Goal: Task Accomplishment & Management: Complete application form

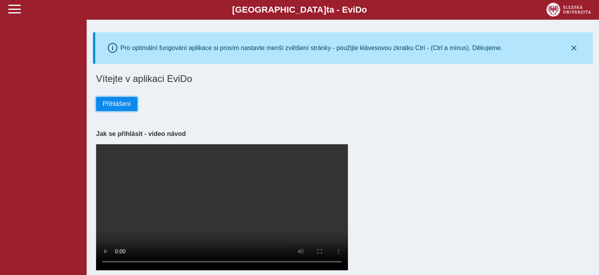
click at [125, 102] on span "Přihlášení" at bounding box center [117, 103] width 28 height 7
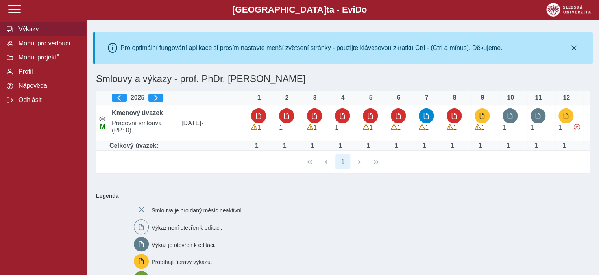
click at [289, 163] on div "1" at bounding box center [342, 161] width 493 height 23
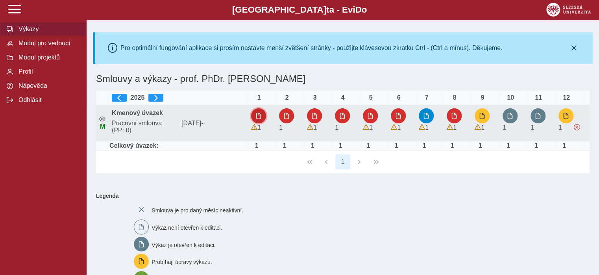
click at [258, 118] on span "button" at bounding box center [258, 116] width 6 height 6
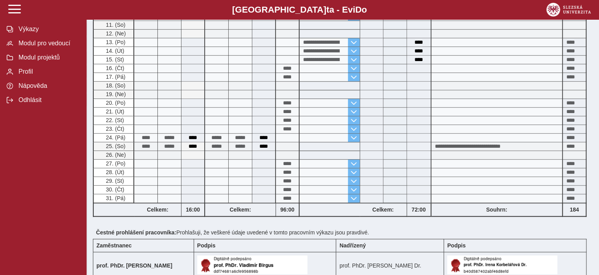
scroll to position [348, 0]
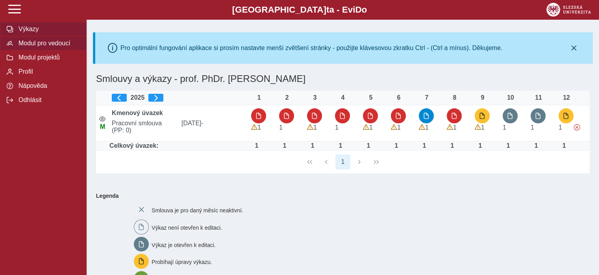
click at [28, 47] on span "Modul pro vedoucí" at bounding box center [48, 43] width 64 height 7
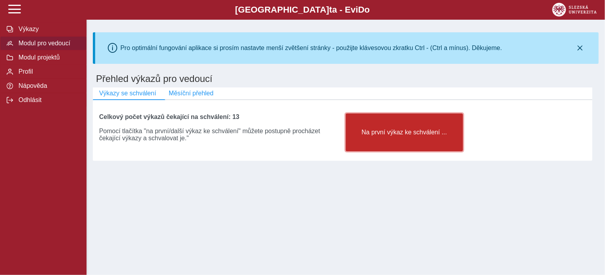
click at [390, 136] on span "Na první výkaz ke schválení ..." at bounding box center [404, 132] width 104 height 7
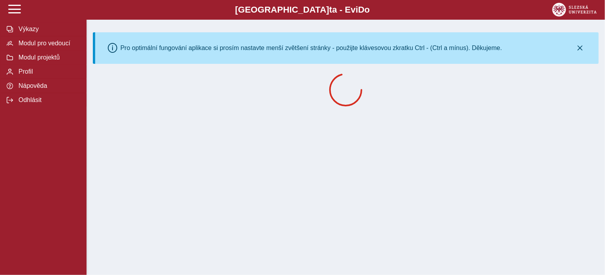
click at [390, 137] on div "Slezská univerzi t a - Evi D o EviDo Výkazy Modul pro vedoucí Modul projektů Pr…" at bounding box center [302, 137] width 605 height 275
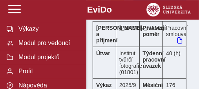
scroll to position [209, 0]
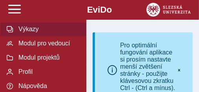
click at [27, 33] on span "Výkazy" at bounding box center [48, 29] width 64 height 7
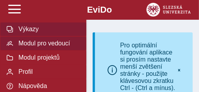
click at [33, 47] on span "Modul pro vedoucí" at bounding box center [48, 43] width 64 height 7
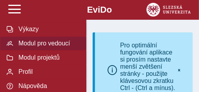
click at [33, 47] on span "Modul pro vedoucí" at bounding box center [48, 43] width 64 height 7
click at [179, 73] on icon "button" at bounding box center [180, 70] width 6 height 6
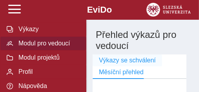
click at [144, 61] on span "Výkazy se schválení" at bounding box center [127, 60] width 57 height 7
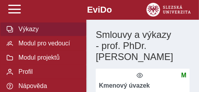
click at [28, 36] on button "Výkazy" at bounding box center [43, 29] width 87 height 14
click at [70, 34] on div "Výkazy Modul pro vedoucí Modul projektů Profil Nápověda Odhlásit" at bounding box center [43, 61] width 87 height 104
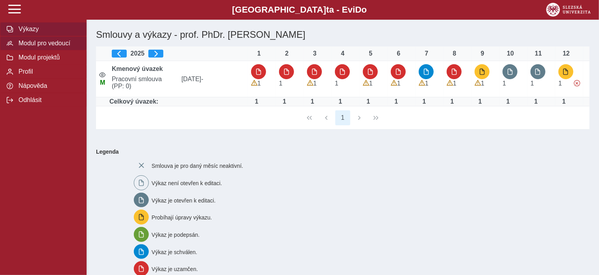
click at [53, 47] on span "Modul pro vedoucí" at bounding box center [48, 43] width 64 height 7
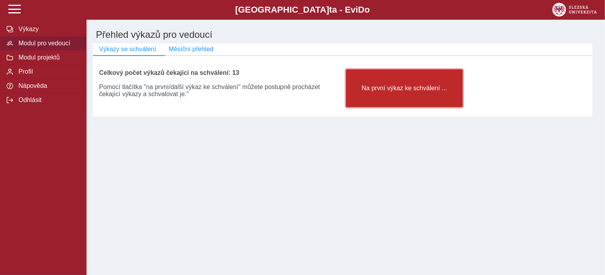
click at [199, 91] on span "Na první výkaz ke schválení ..." at bounding box center [405, 88] width 104 height 7
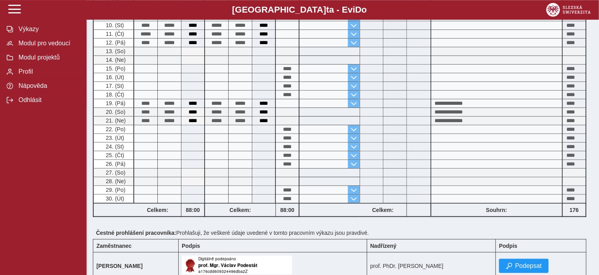
scroll to position [364, 0]
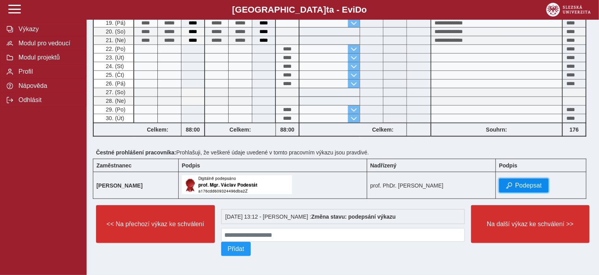
click at [199, 91] on span "Podepsat" at bounding box center [528, 185] width 27 height 7
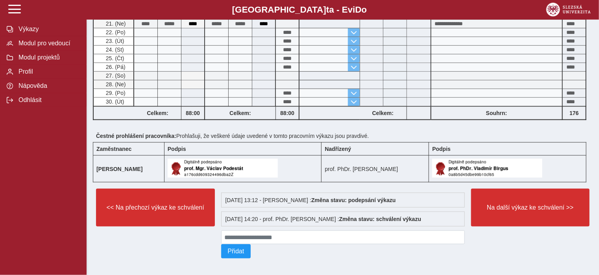
scroll to position [377, 0]
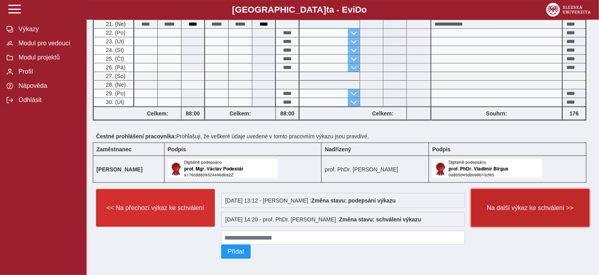
click at [199, 91] on span "Na další výkaz ke schválení >>" at bounding box center [530, 207] width 105 height 7
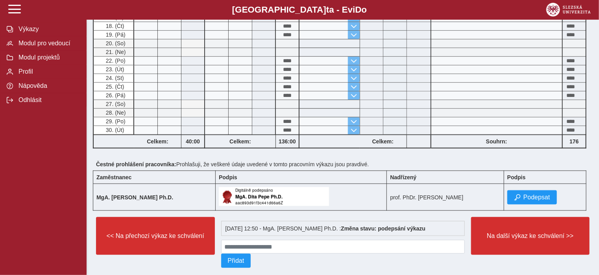
scroll to position [354, 0]
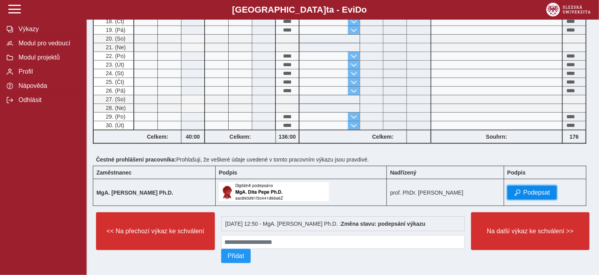
click at [199, 91] on span "Podepsat" at bounding box center [536, 192] width 27 height 7
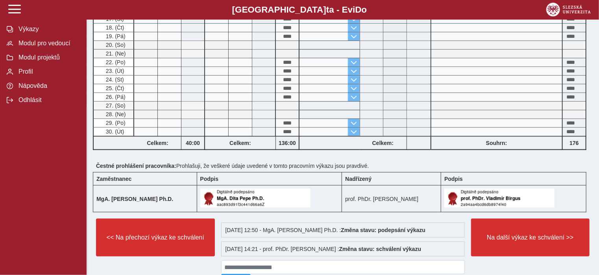
scroll to position [382, 0]
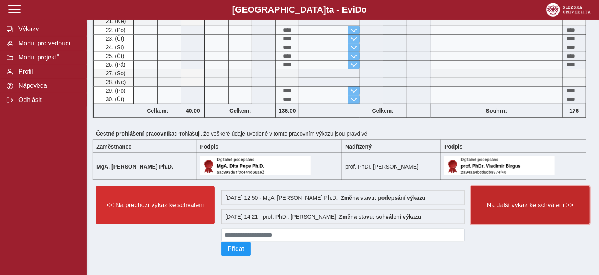
click at [199, 91] on span "Na další výkaz ke schválení >>" at bounding box center [530, 204] width 105 height 7
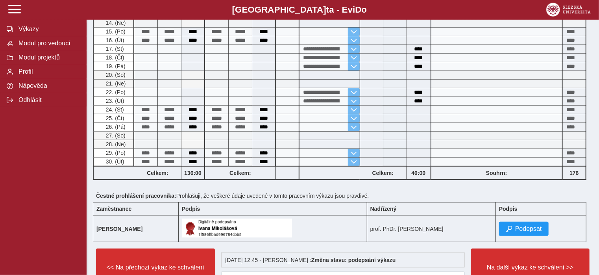
scroll to position [280, 0]
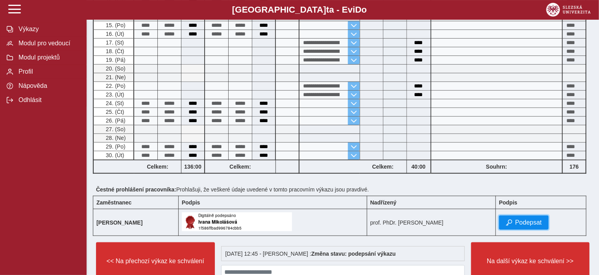
click at [199, 91] on span "Podepsat" at bounding box center [528, 222] width 27 height 7
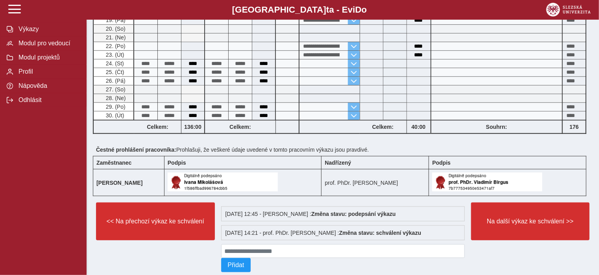
scroll to position [338, 0]
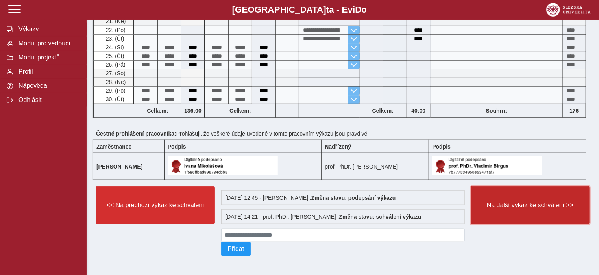
click at [199, 91] on button "Na další výkaz ke schválení >>" at bounding box center [530, 205] width 119 height 38
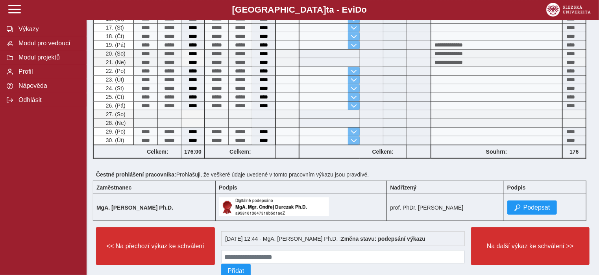
scroll to position [340, 0]
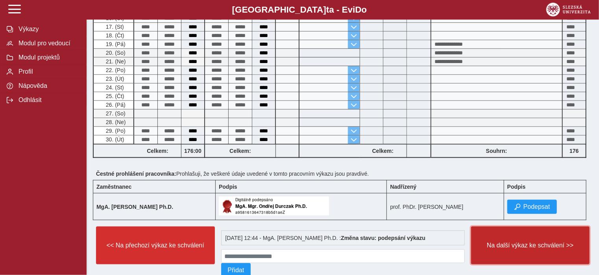
click at [199, 91] on span "Na další výkaz ke schválení >>" at bounding box center [530, 245] width 105 height 7
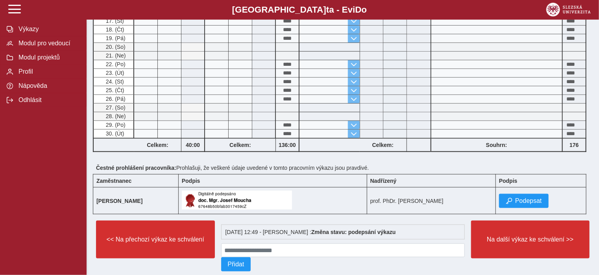
scroll to position [347, 0]
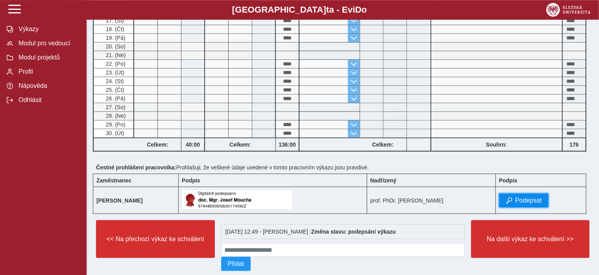
click at [199, 91] on span "Podepsat" at bounding box center [528, 199] width 27 height 7
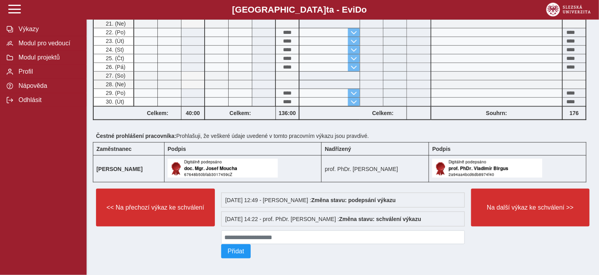
scroll to position [382, 0]
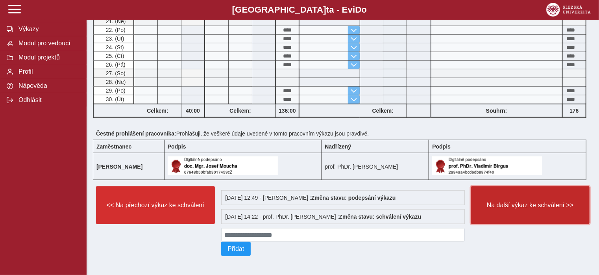
click at [199, 91] on span "Na další výkaz ke schválení >>" at bounding box center [530, 204] width 105 height 7
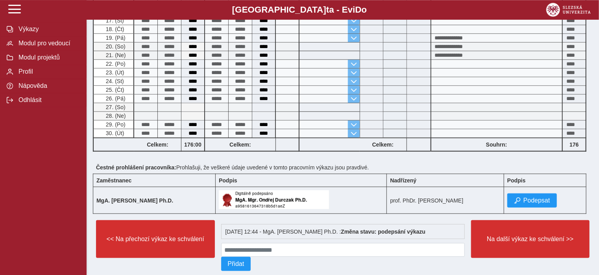
scroll to position [346, 0]
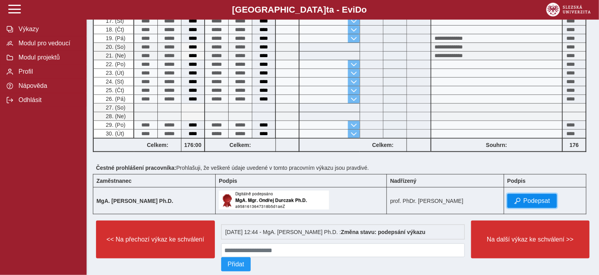
click at [199, 91] on span "Podepsat" at bounding box center [536, 200] width 27 height 7
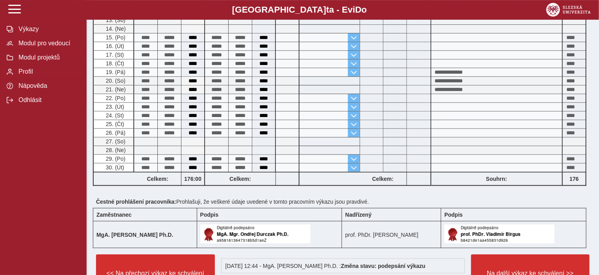
scroll to position [382, 0]
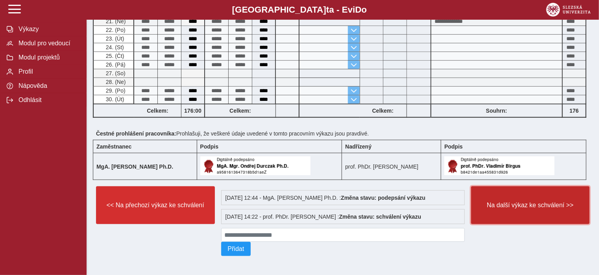
click at [199, 91] on button "Na další výkaz ke schválení >>" at bounding box center [530, 205] width 119 height 38
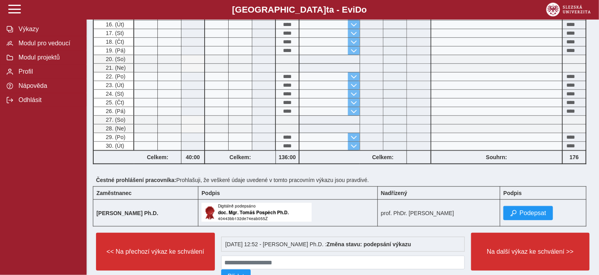
scroll to position [340, 0]
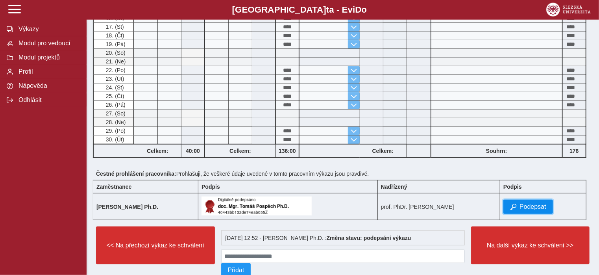
click at [199, 91] on span "Podepsat" at bounding box center [532, 206] width 27 height 7
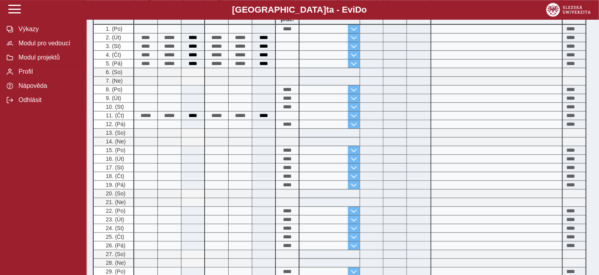
scroll to position [382, 0]
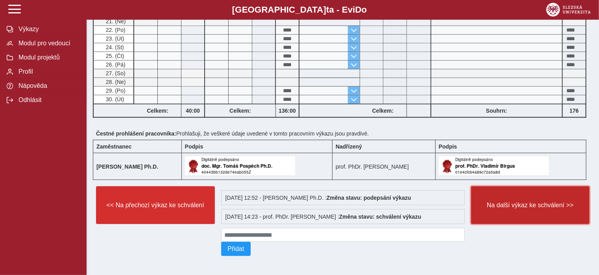
click at [199, 91] on span "Na další výkaz ke schválení >>" at bounding box center [530, 204] width 105 height 7
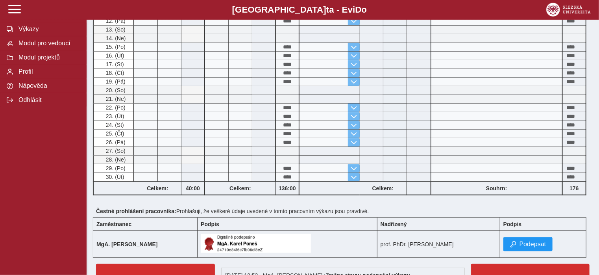
scroll to position [321, 0]
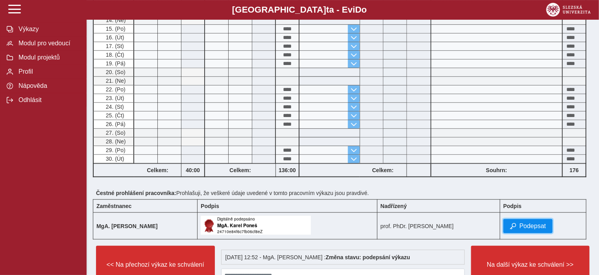
click at [199, 91] on span "Podepsat" at bounding box center [532, 225] width 27 height 7
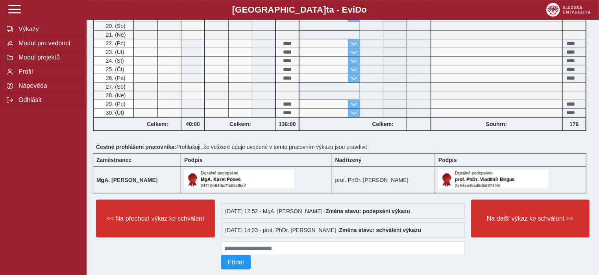
scroll to position [365, 0]
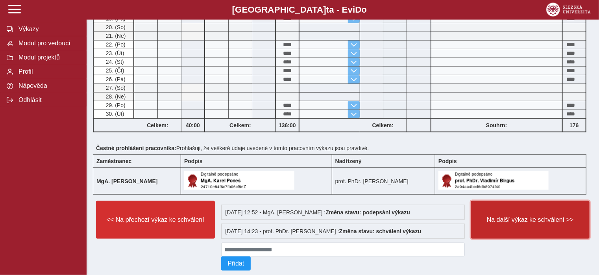
click at [199, 91] on span "Na další výkaz ke schválení >>" at bounding box center [530, 219] width 105 height 7
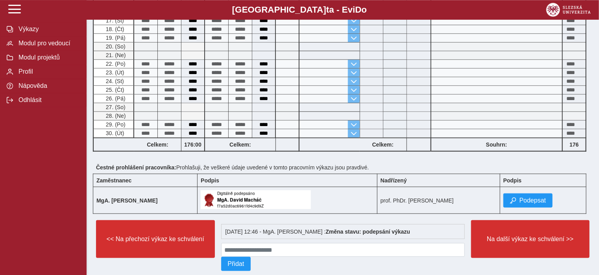
scroll to position [346, 0]
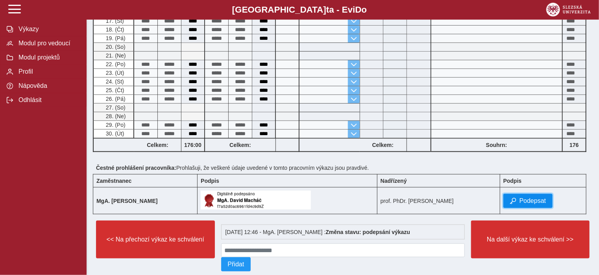
click at [199, 91] on span "Podepsat" at bounding box center [532, 200] width 27 height 7
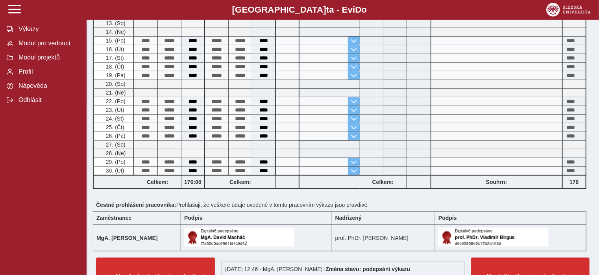
scroll to position [382, 0]
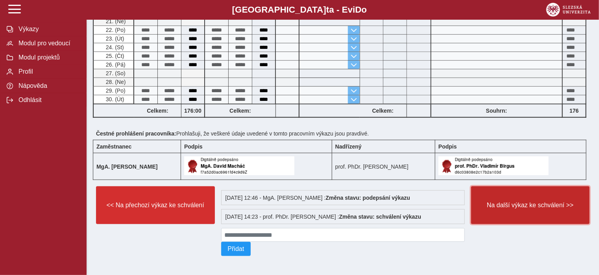
click at [199, 91] on span "Na další výkaz ke schválení >>" at bounding box center [530, 204] width 105 height 7
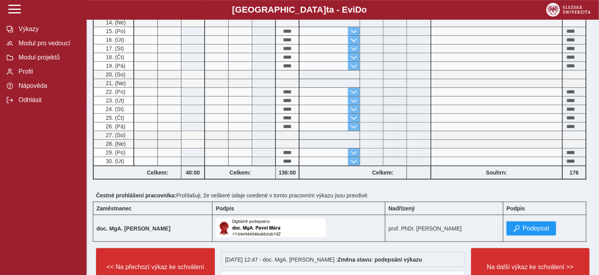
scroll to position [330, 0]
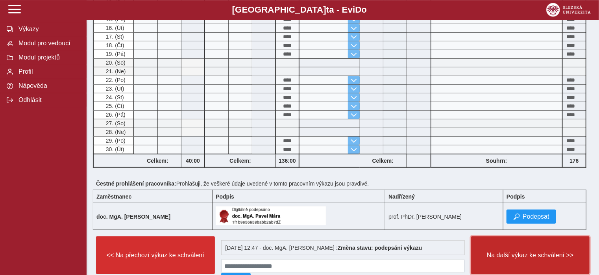
click at [199, 91] on span "Na další výkaz ke schválení >>" at bounding box center [530, 254] width 105 height 7
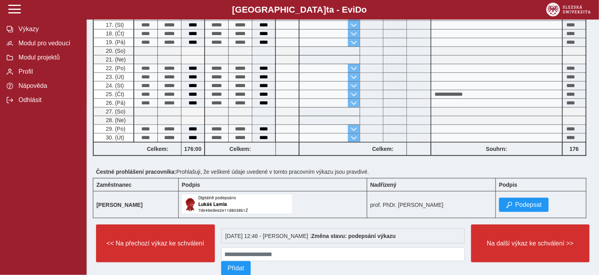
scroll to position [343, 0]
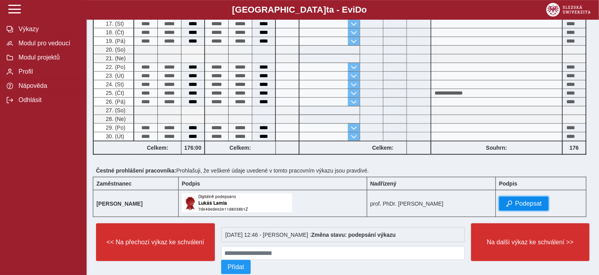
click at [199, 91] on span "Podepsat" at bounding box center [528, 203] width 27 height 7
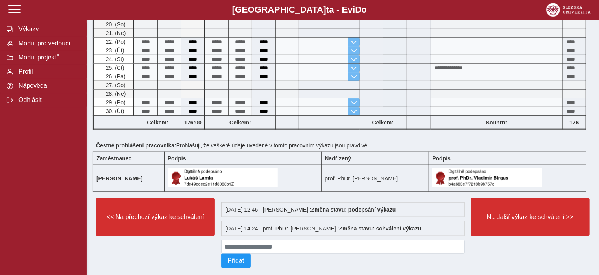
scroll to position [382, 0]
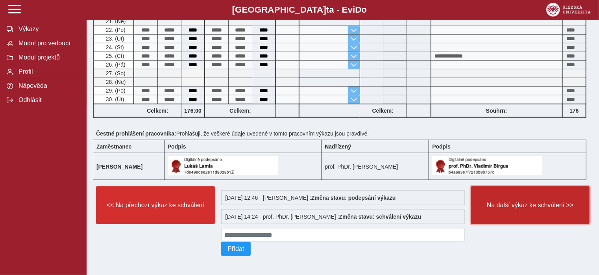
click at [199, 91] on span "Na další výkaz ke schválení >>" at bounding box center [530, 204] width 105 height 7
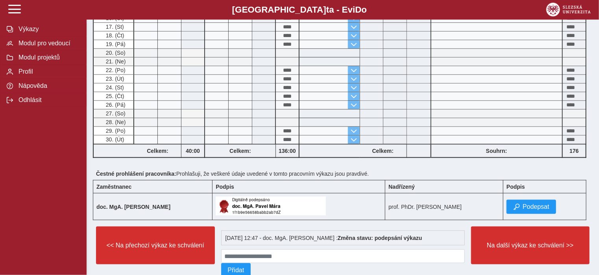
scroll to position [341, 0]
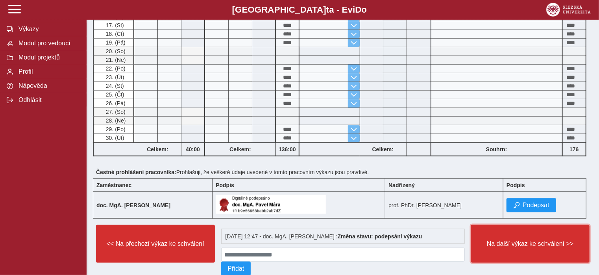
click at [199, 91] on span "Na další výkaz ke schválení >>" at bounding box center [530, 243] width 105 height 7
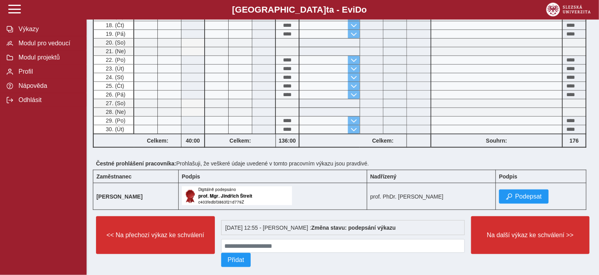
scroll to position [355, 0]
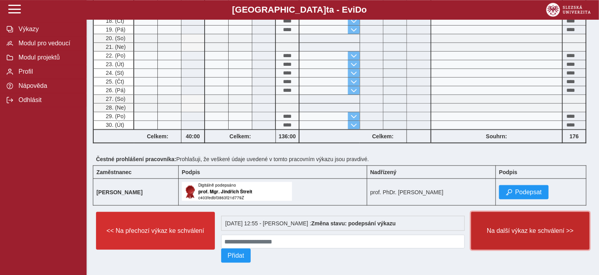
click at [199, 91] on span "Na další výkaz ke schválení >>" at bounding box center [530, 230] width 105 height 7
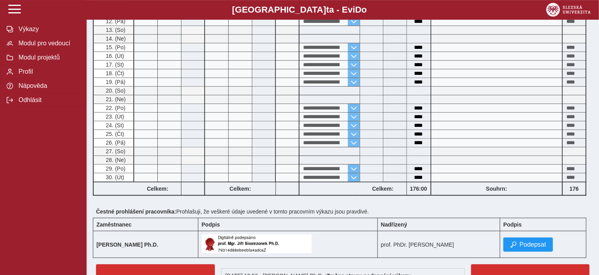
scroll to position [312, 0]
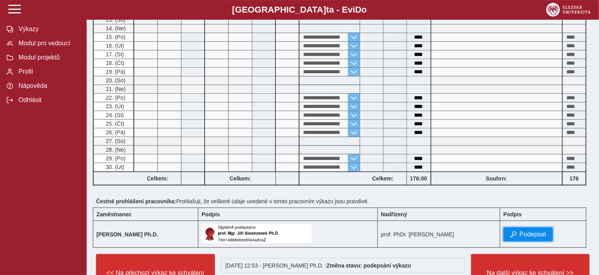
click at [199, 91] on span "Podepsat" at bounding box center [532, 234] width 27 height 7
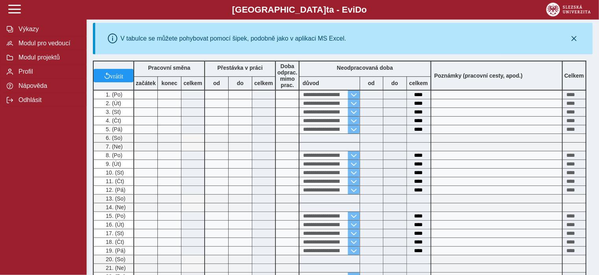
scroll to position [382, 0]
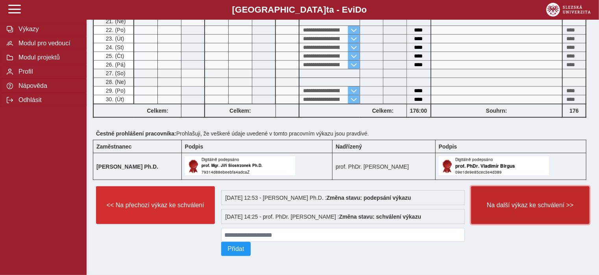
click at [199, 91] on button "Na další výkaz ke schválení >>" at bounding box center [530, 205] width 119 height 38
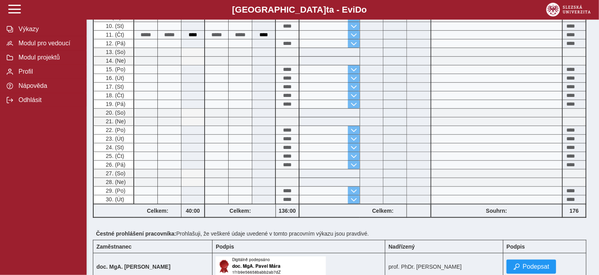
scroll to position [364, 0]
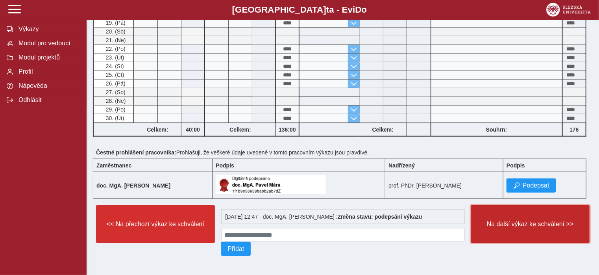
click at [199, 91] on span "Na další výkaz ke schválení >>" at bounding box center [530, 223] width 105 height 7
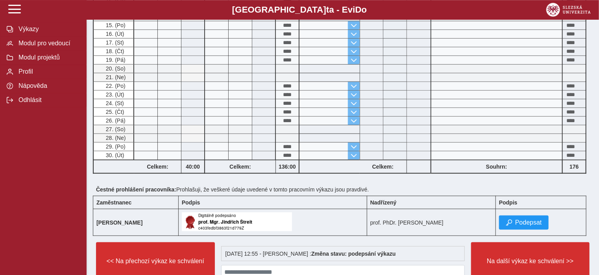
scroll to position [364, 0]
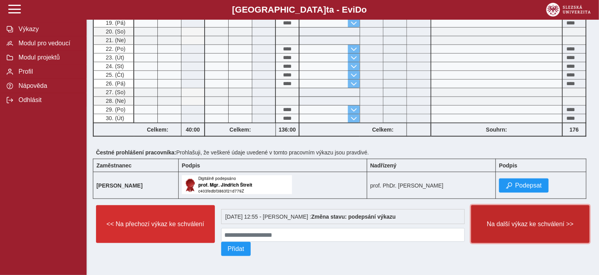
click at [199, 91] on span "Na další výkaz ke schválení >>" at bounding box center [530, 223] width 105 height 7
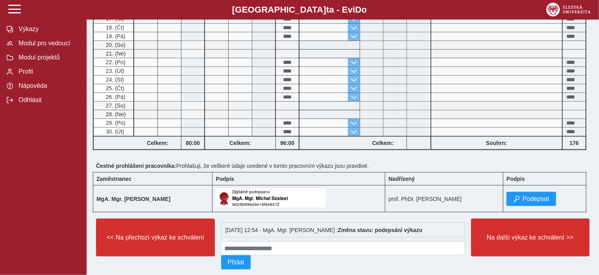
scroll to position [345, 0]
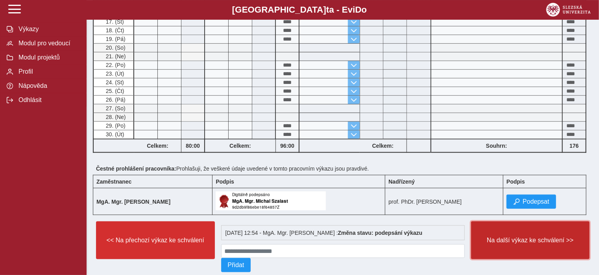
click at [199, 91] on span "Na další výkaz ke schválení >>" at bounding box center [530, 239] width 105 height 7
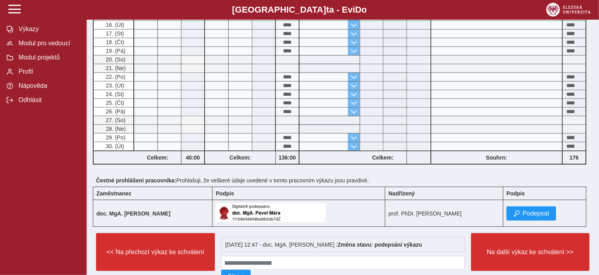
scroll to position [364, 0]
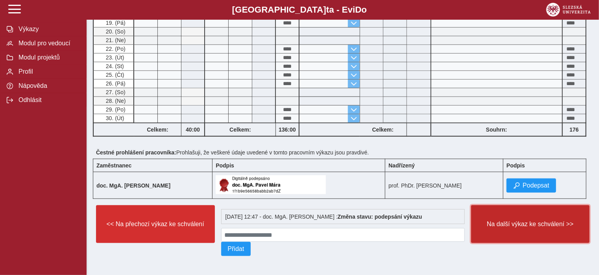
click at [199, 91] on span "Na další výkaz ke schválení >>" at bounding box center [530, 223] width 105 height 7
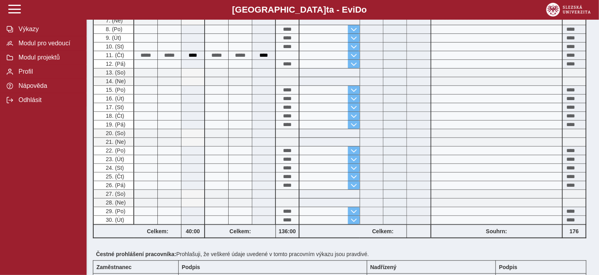
scroll to position [364, 0]
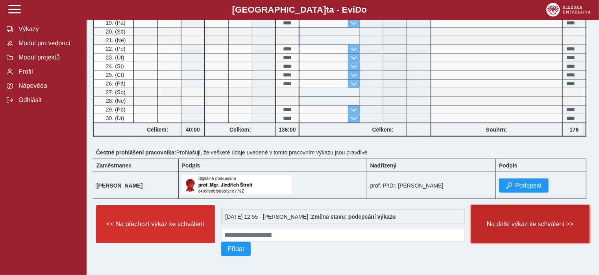
click at [199, 91] on span "Na další výkaz ke schválení >>" at bounding box center [530, 223] width 105 height 7
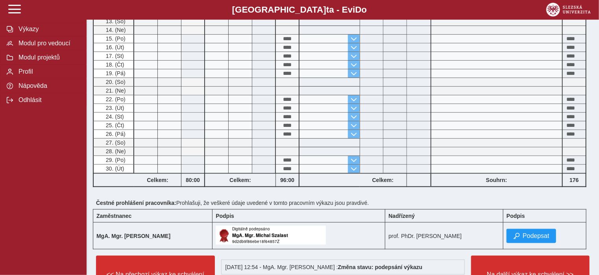
scroll to position [327, 0]
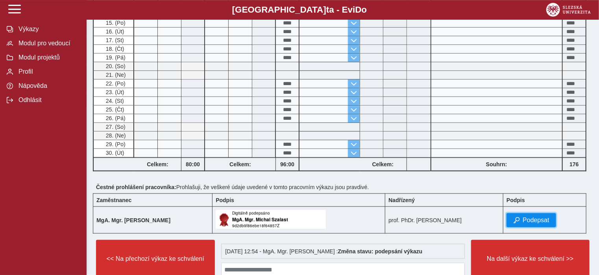
click at [199, 91] on button "Podepsat" at bounding box center [531, 220] width 50 height 14
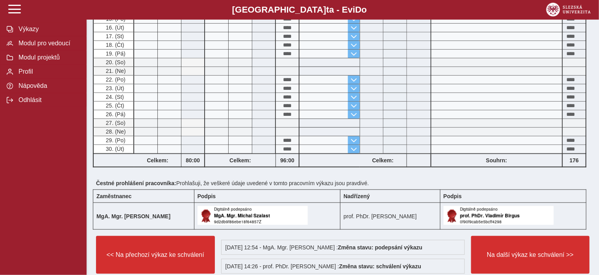
scroll to position [382, 0]
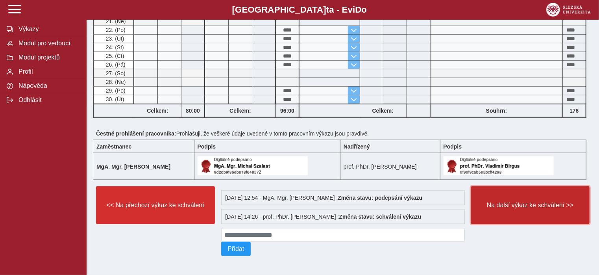
click at [199, 91] on span "Na další výkaz ke schválení >>" at bounding box center [530, 204] width 105 height 7
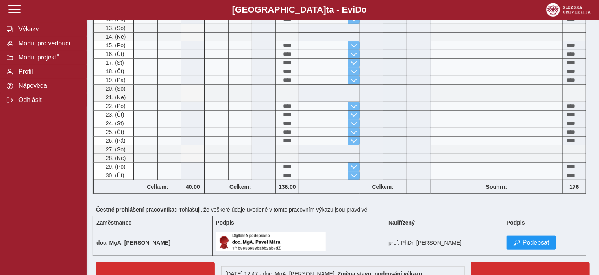
scroll to position [345, 0]
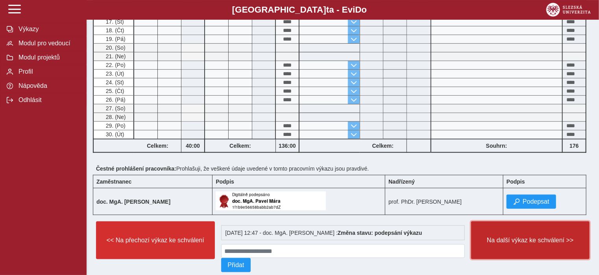
click at [199, 91] on span "Na další výkaz ke schválení >>" at bounding box center [530, 239] width 105 height 7
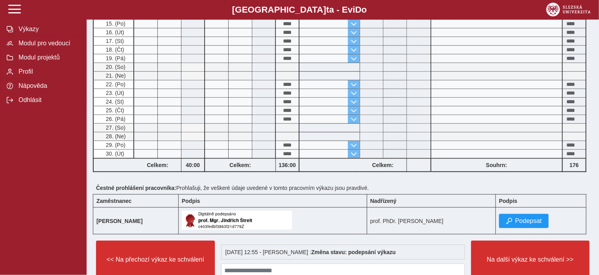
scroll to position [325, 0]
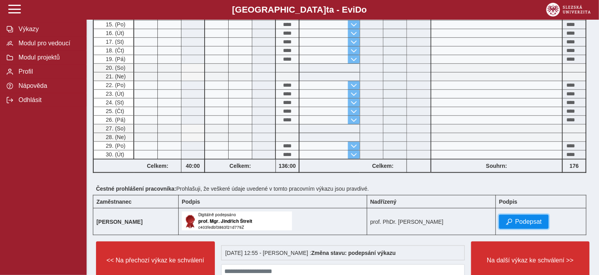
click at [199, 91] on span "Podepsat" at bounding box center [528, 221] width 27 height 7
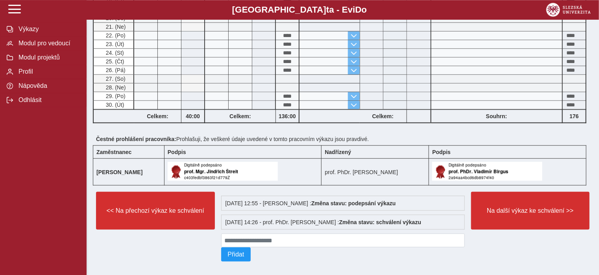
scroll to position [374, 0]
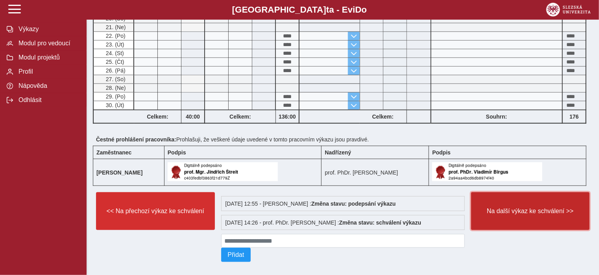
click at [199, 91] on span "Na další výkaz ke schválení >>" at bounding box center [530, 210] width 105 height 7
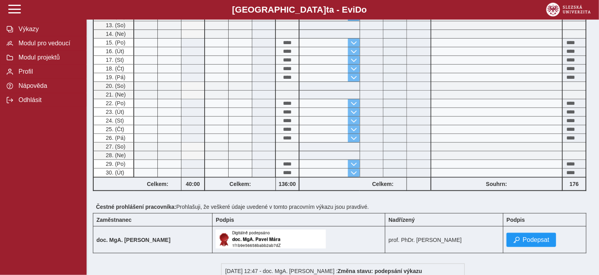
scroll to position [324, 0]
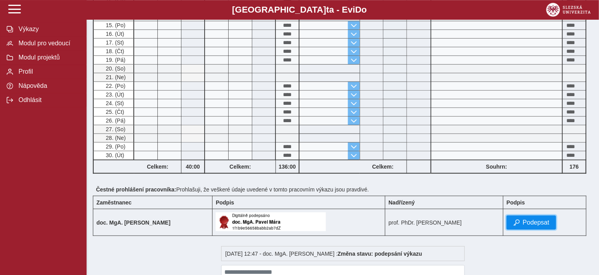
click at [199, 91] on span "Podepsat" at bounding box center [535, 222] width 27 height 7
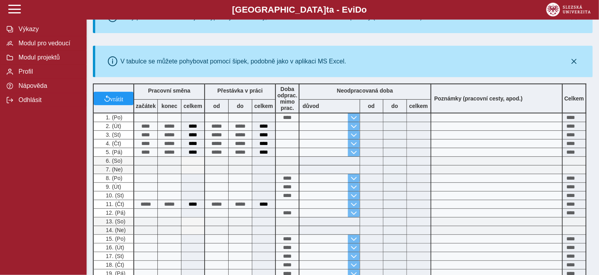
scroll to position [103, 0]
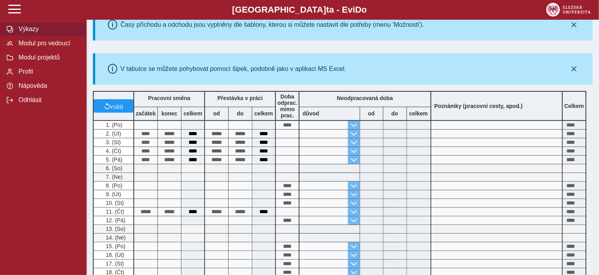
click at [29, 33] on span "Výkazy" at bounding box center [48, 29] width 64 height 7
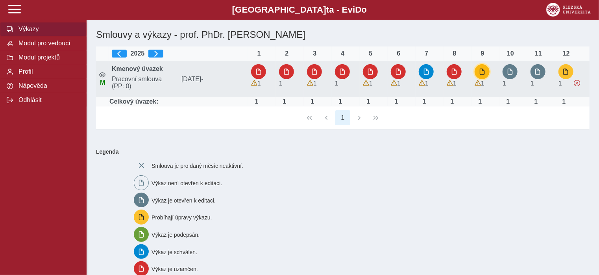
click at [199, 76] on button "button" at bounding box center [481, 71] width 15 height 15
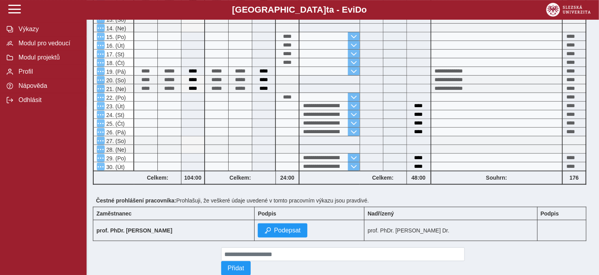
scroll to position [336, 0]
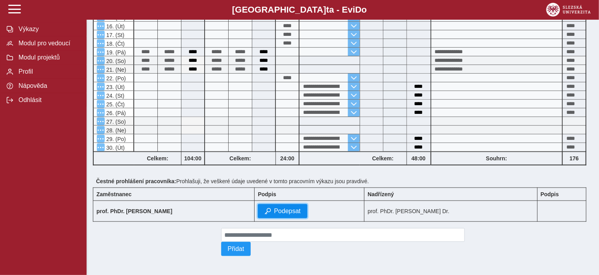
click at [199, 91] on span "Podepsat" at bounding box center [287, 210] width 27 height 7
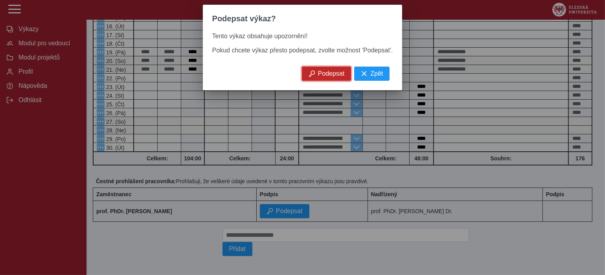
click at [199, 80] on button "Podepsat" at bounding box center [327, 73] width 50 height 14
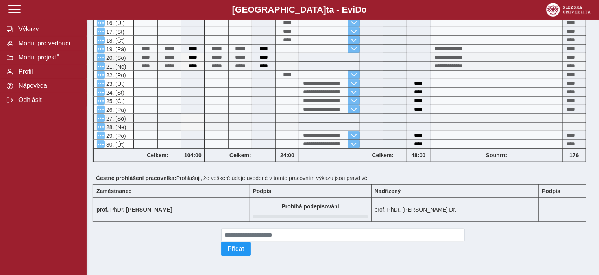
scroll to position [0, 0]
